Goal: Check status: Check status

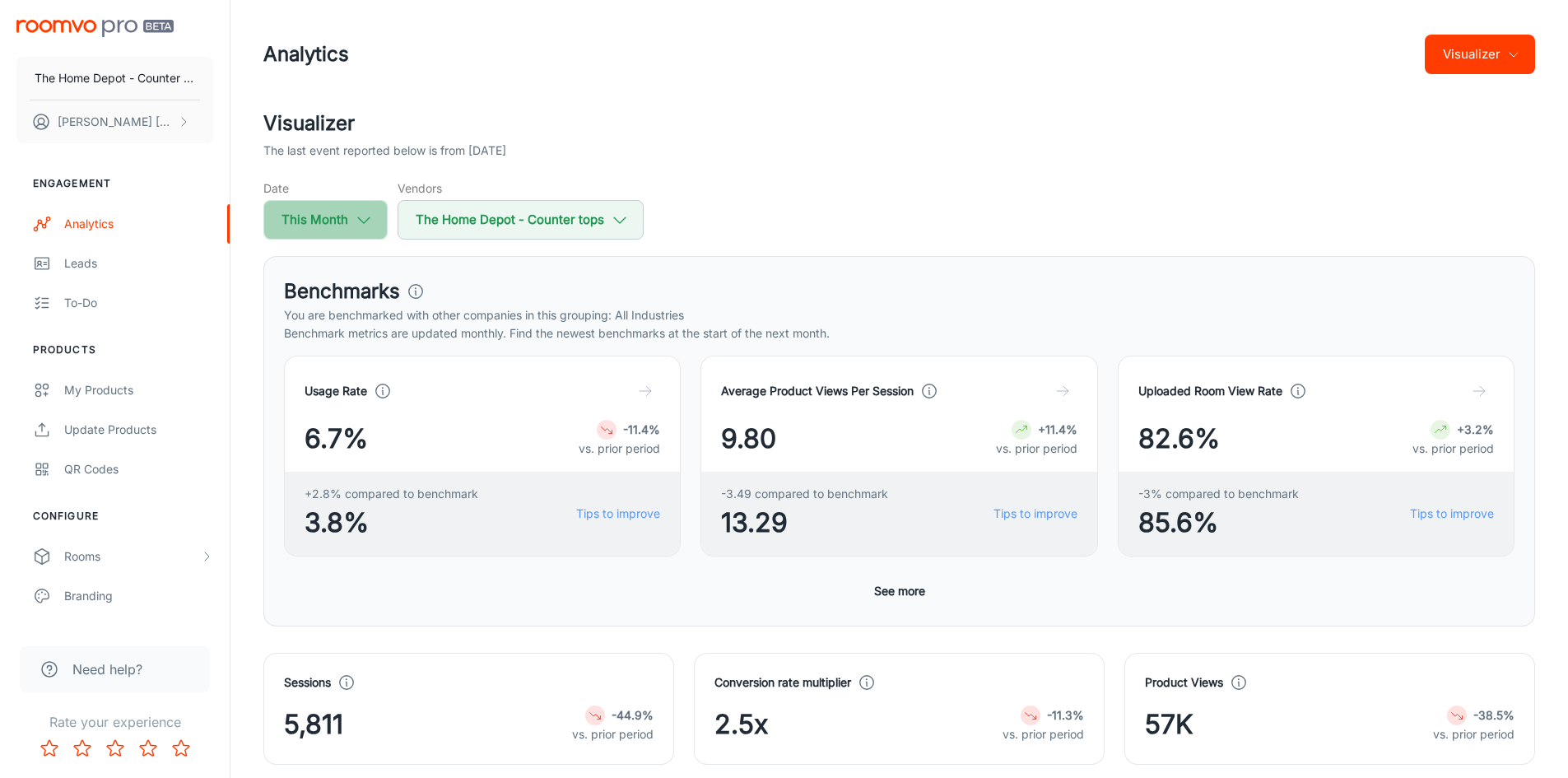
click at [363, 218] on icon "button" at bounding box center [363, 219] width 18 height 18
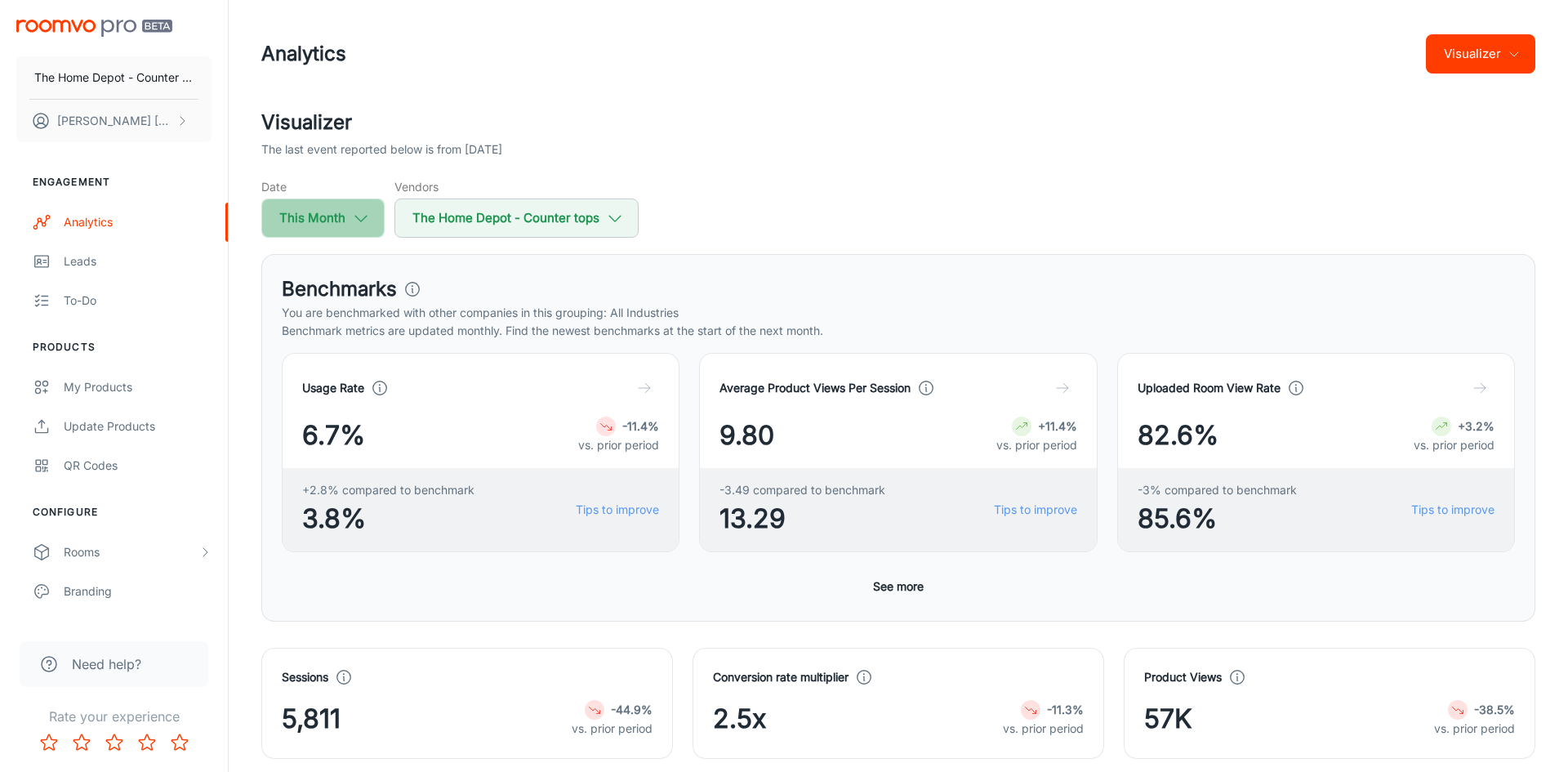
select select "7"
select select "2025"
select select "7"
select select "2025"
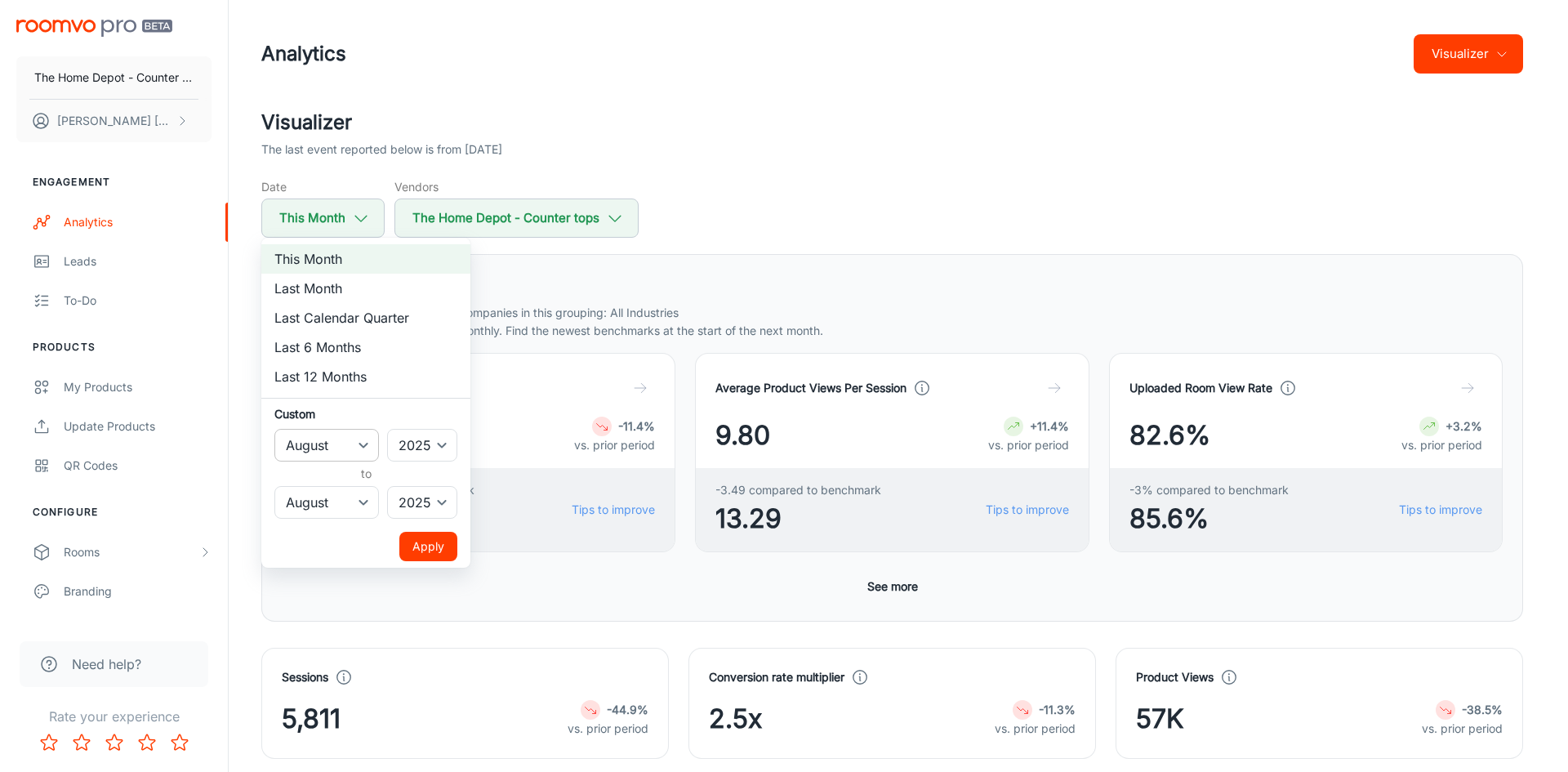
click at [367, 442] on select "January February March April May June July August September October November De…" at bounding box center [326, 445] width 104 height 33
select select "6"
click at [275, 429] on select "January February March April May June July August September October November De…" at bounding box center [326, 445] width 104 height 33
click at [361, 497] on select "January February March April May June July August September October November De…" at bounding box center [326, 503] width 104 height 33
select select "6"
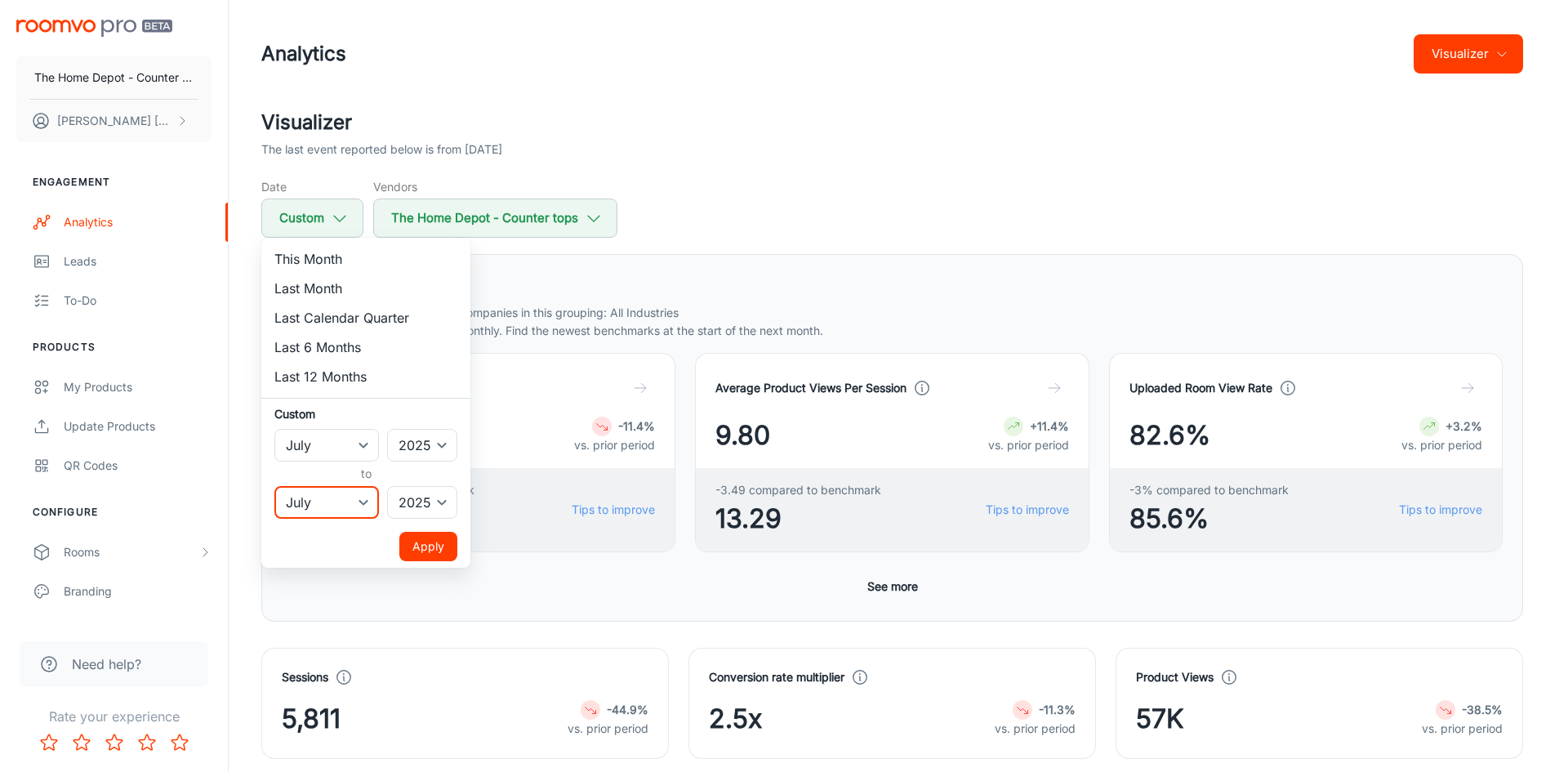
click at [275, 486] on select "January February March April May June July August September October November De…" at bounding box center [326, 503] width 104 height 33
click at [441, 448] on select "2022 2023 2024 2025" at bounding box center [423, 445] width 71 height 33
select select "2024"
click at [388, 429] on select "2022 2023 2024 2025" at bounding box center [423, 445] width 71 height 33
click at [429, 543] on button "Apply" at bounding box center [428, 547] width 58 height 29
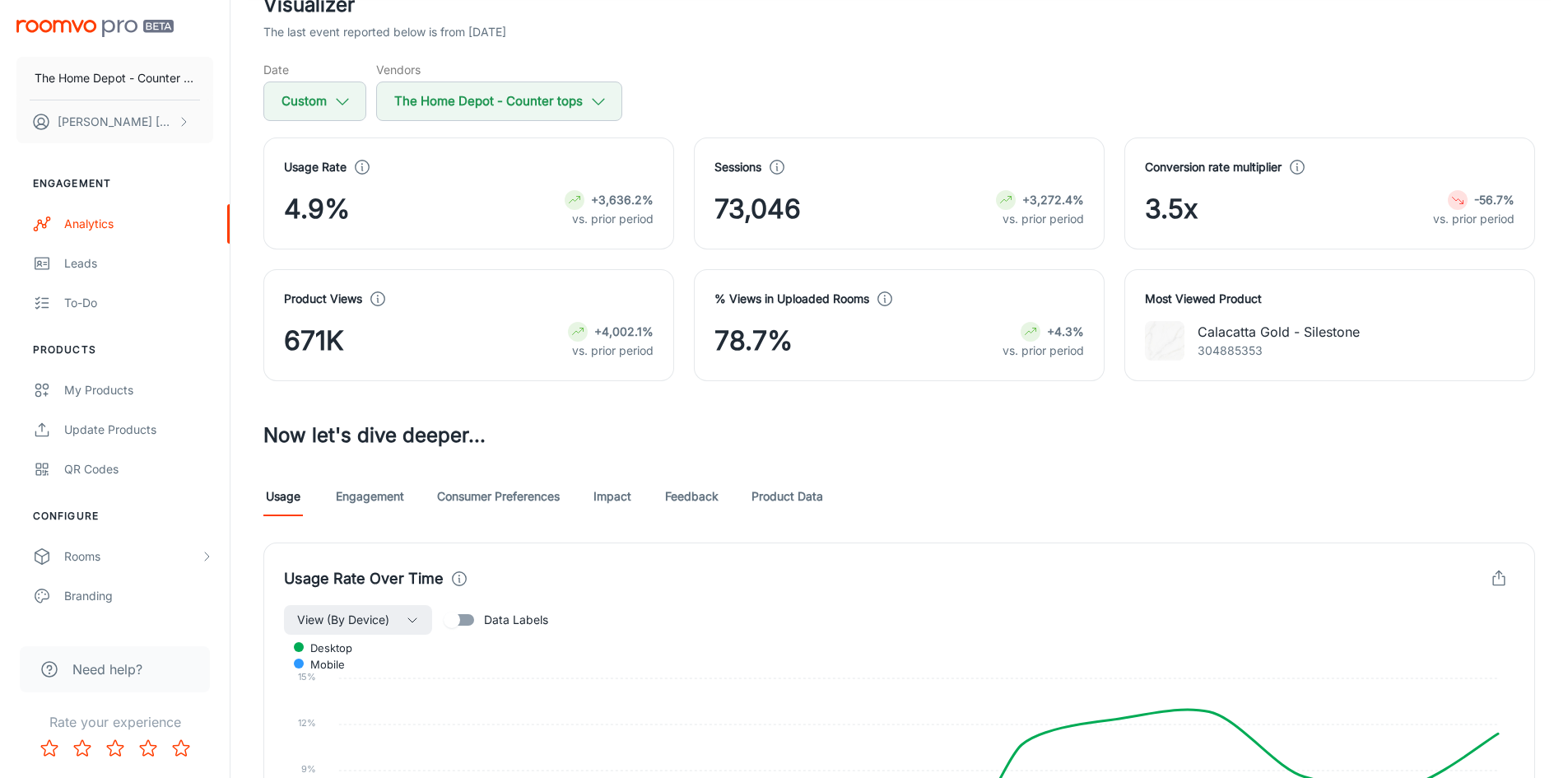
scroll to position [165, 0]
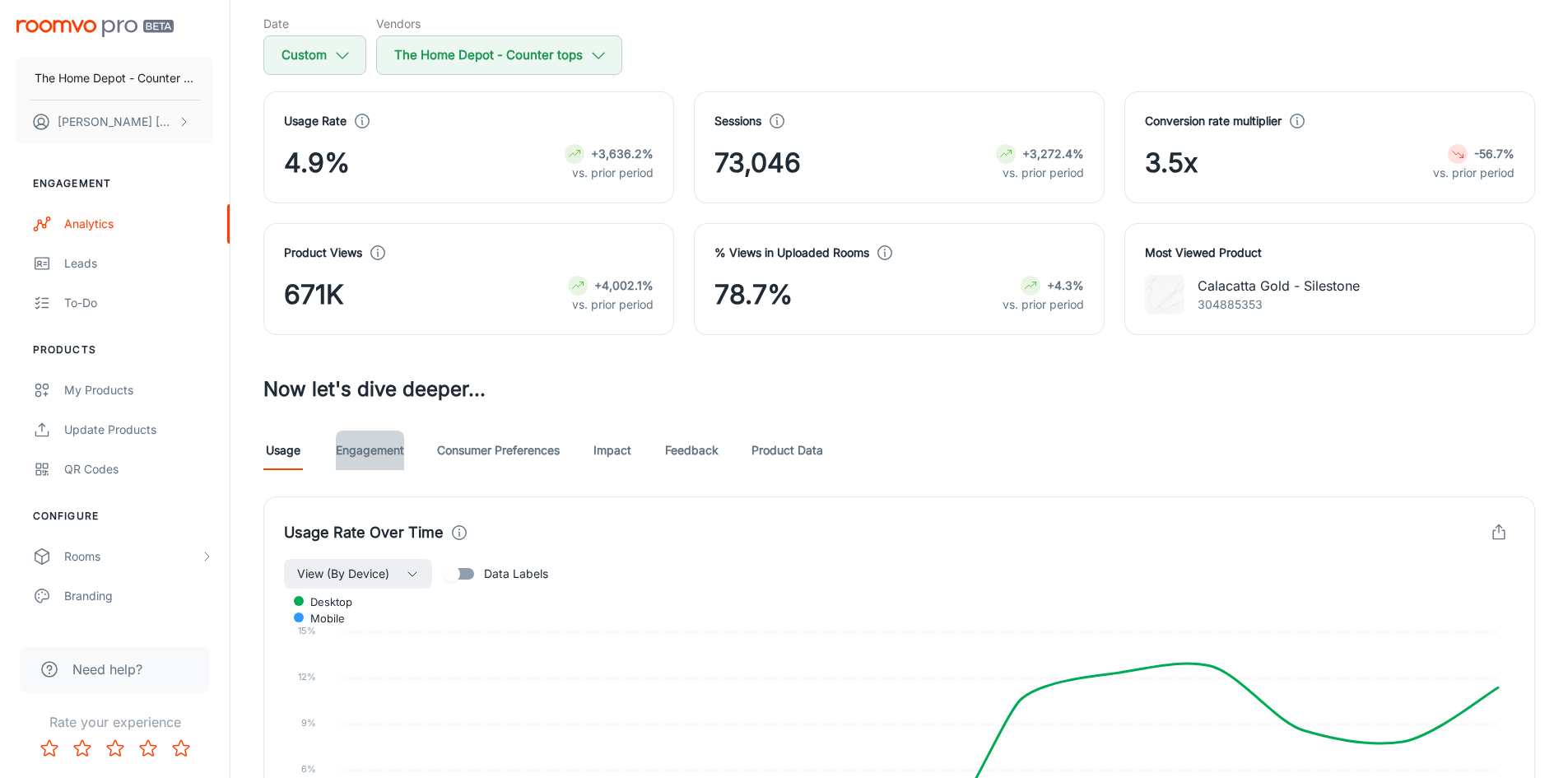
click at [364, 457] on link "Engagement" at bounding box center [369, 450] width 69 height 40
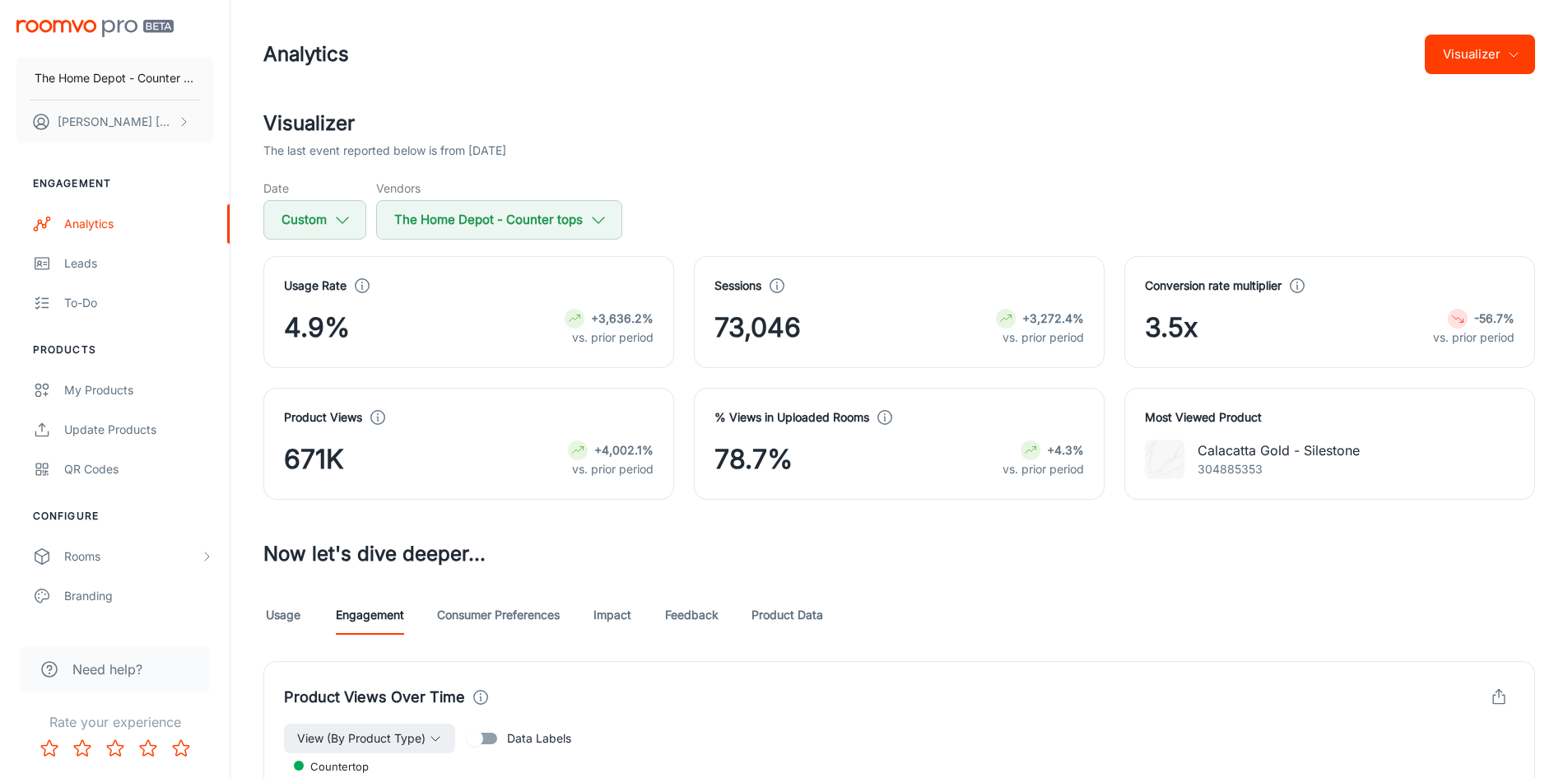
click at [1287, 415] on h4 "Most Viewed Product" at bounding box center [1330, 417] width 369 height 18
click at [1237, 423] on h4 "Most Viewed Product" at bounding box center [1330, 417] width 369 height 18
click at [814, 606] on link "Product Data" at bounding box center [787, 615] width 72 height 40
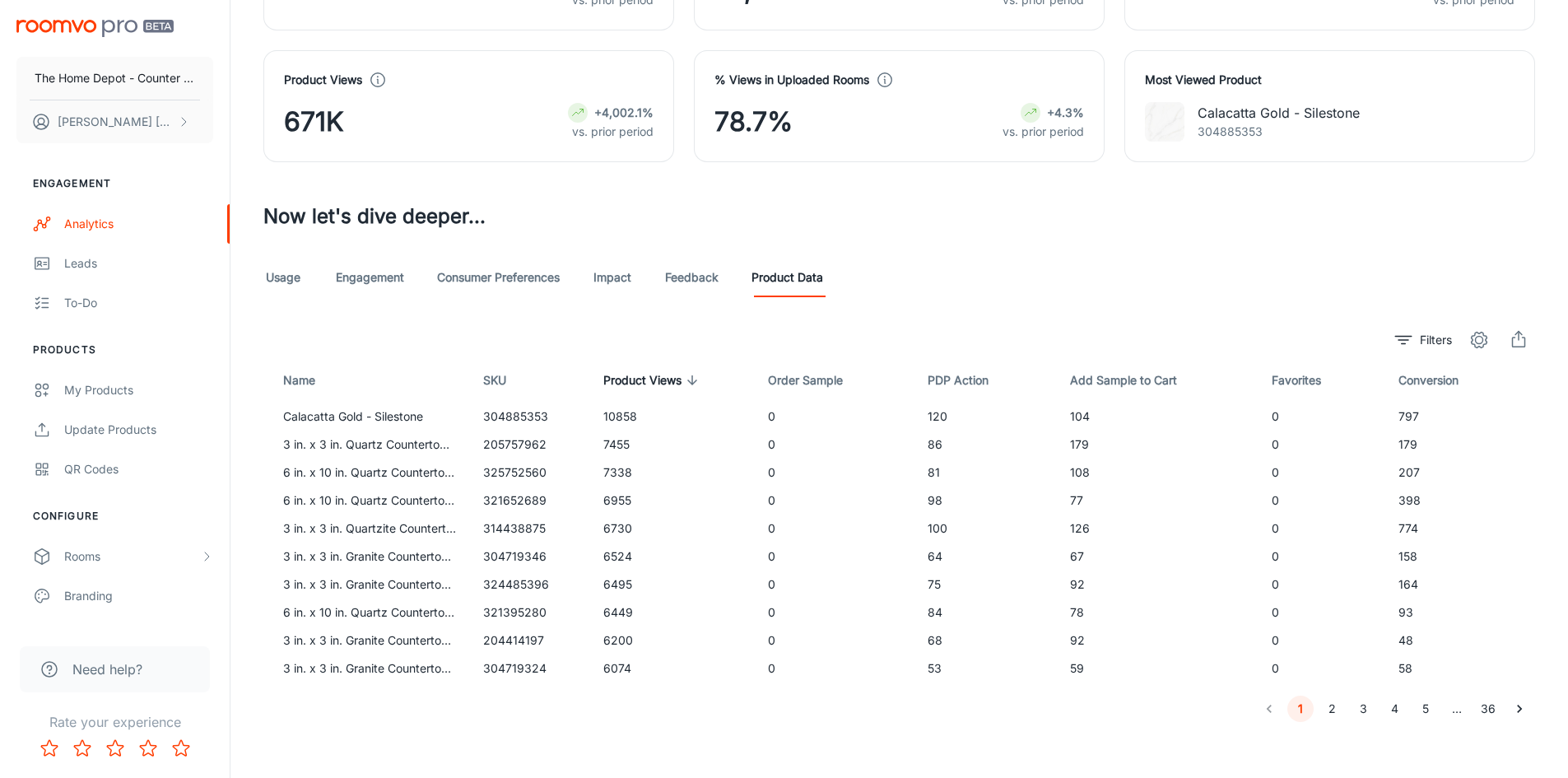
scroll to position [348, 0]
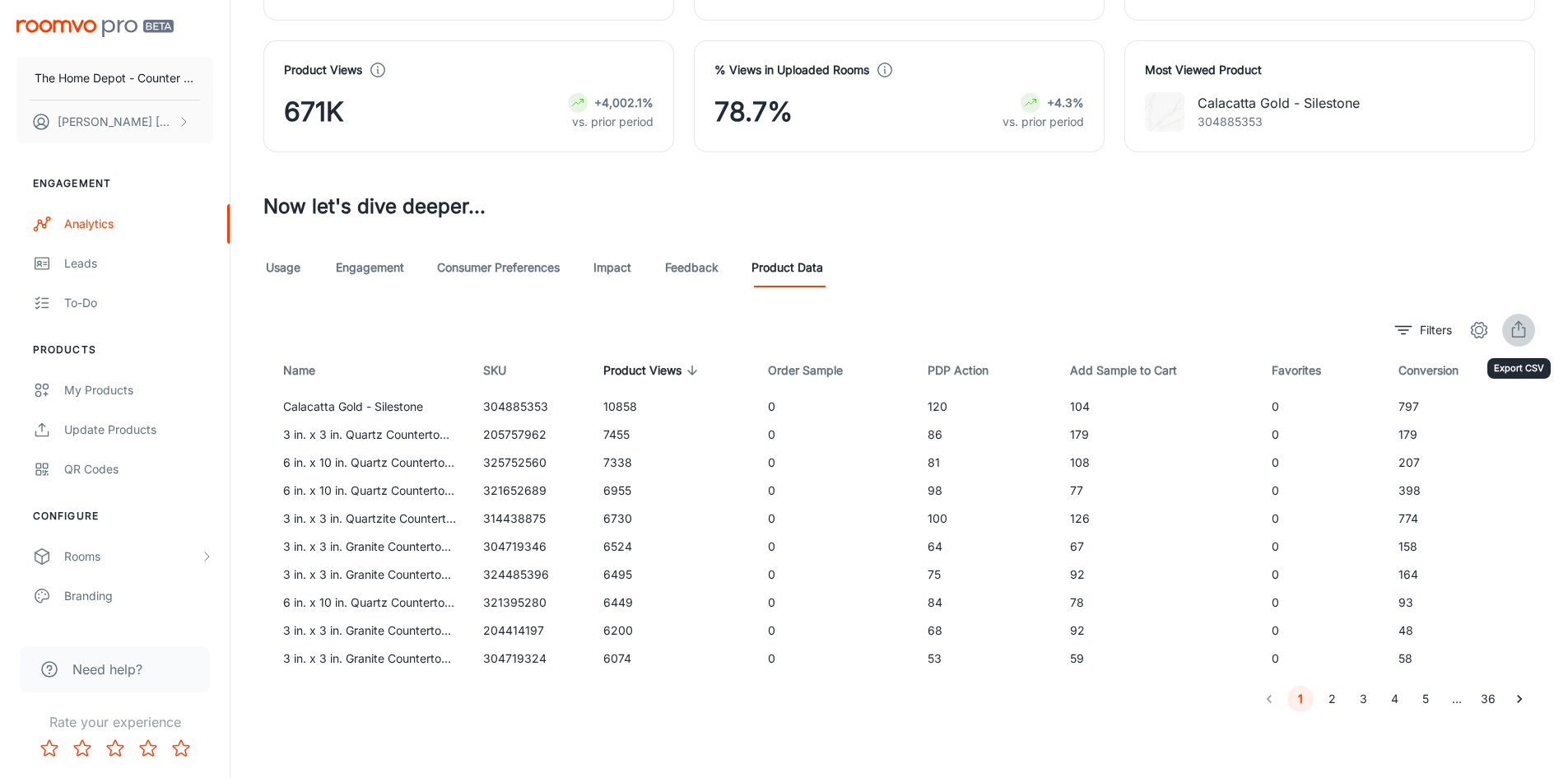
click at [1512, 330] on icon "export" at bounding box center [1519, 330] width 20 height 20
